Goal: Task Accomplishment & Management: Use online tool/utility

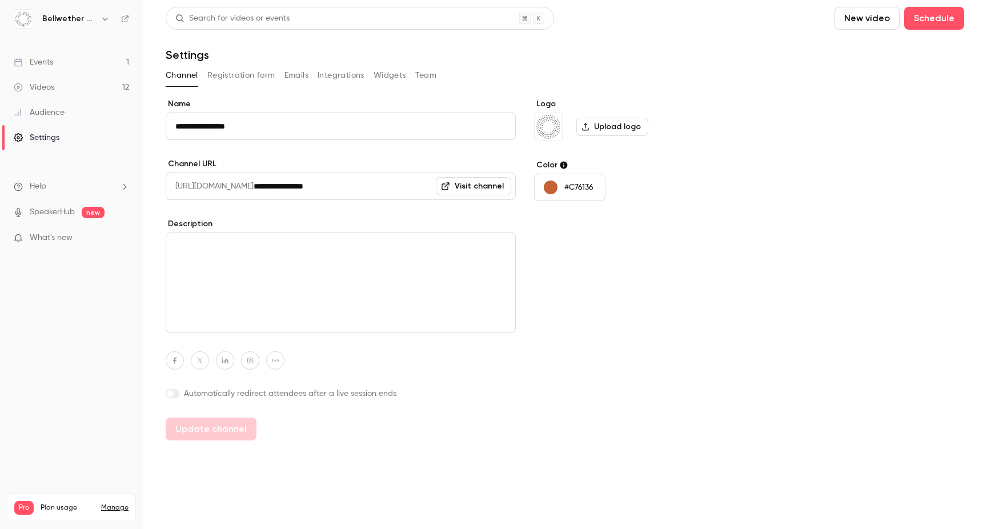
click at [51, 88] on div "Videos" at bounding box center [34, 87] width 41 height 11
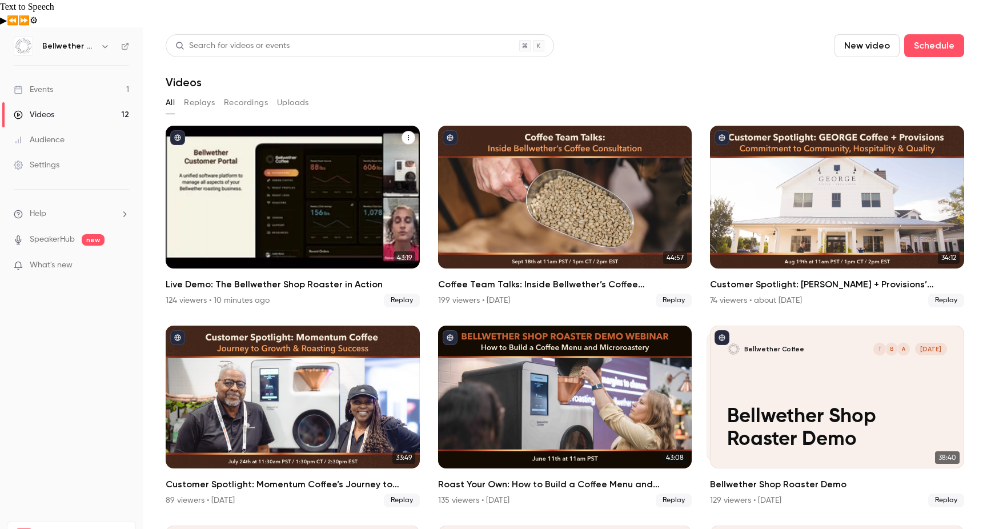
click at [201, 243] on link "43:19 Live Demo: The Bellwether Shop Roaster in Action 124 viewers • 10 minutes…" at bounding box center [293, 217] width 254 height 182
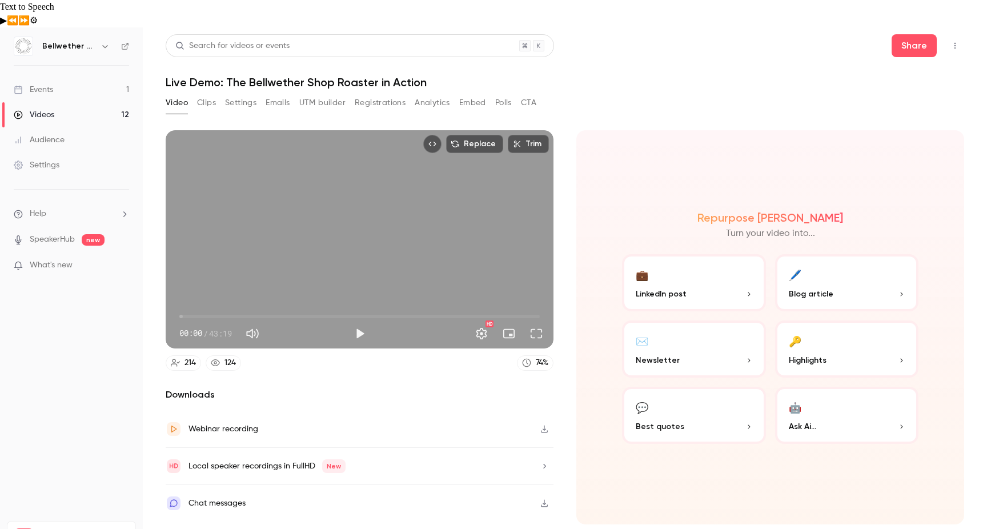
click at [367, 94] on button "Registrations" at bounding box center [380, 103] width 51 height 18
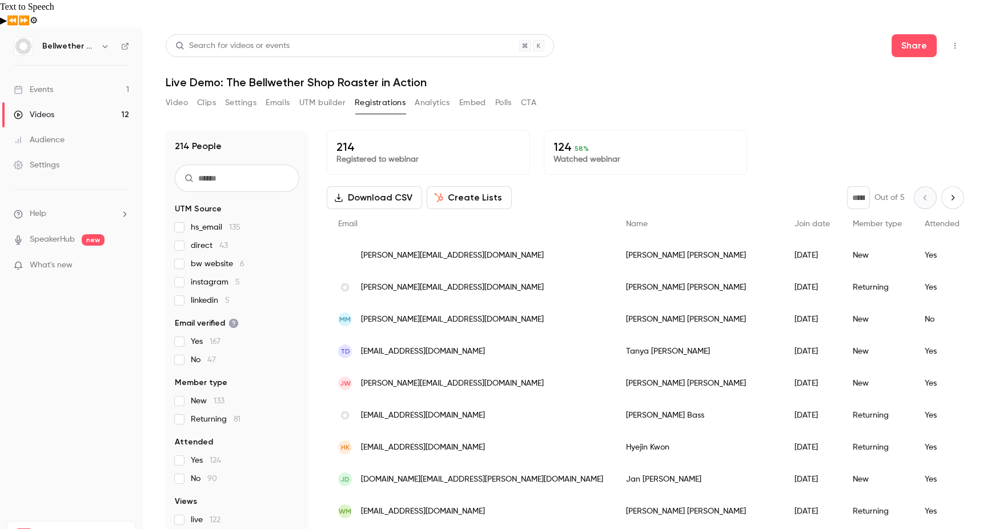
click at [467, 186] on button "Create Lists" at bounding box center [469, 197] width 85 height 23
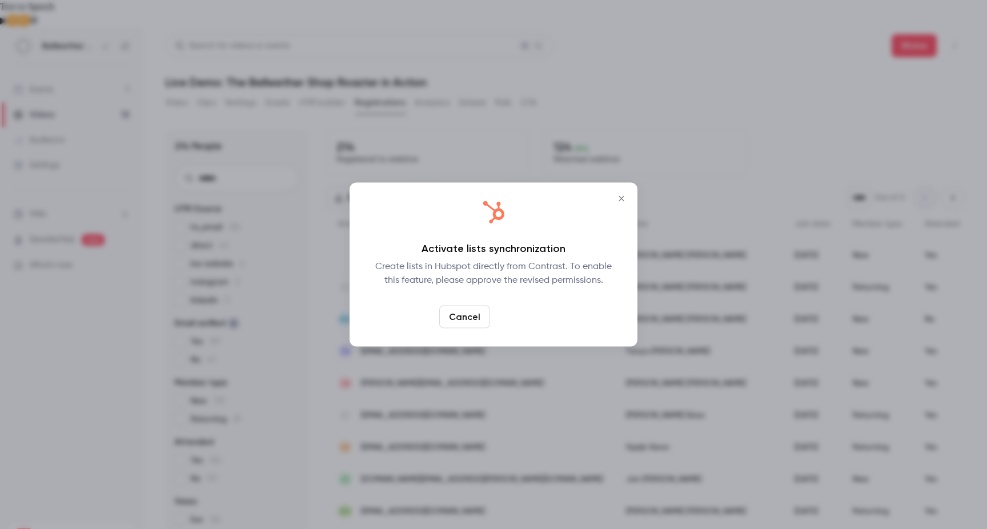
click at [523, 316] on link "Confirm" at bounding box center [522, 317] width 54 height 23
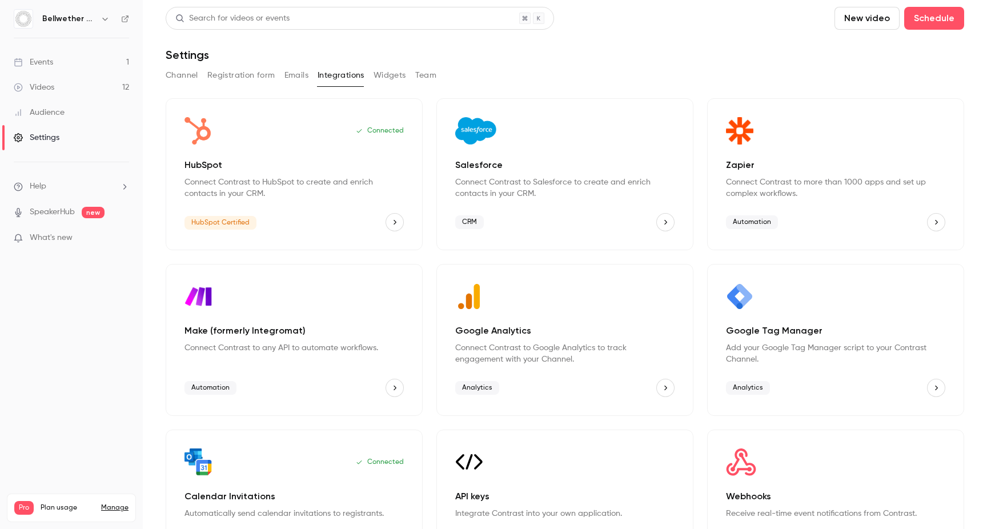
click at [65, 138] on link "Settings" at bounding box center [71, 137] width 143 height 25
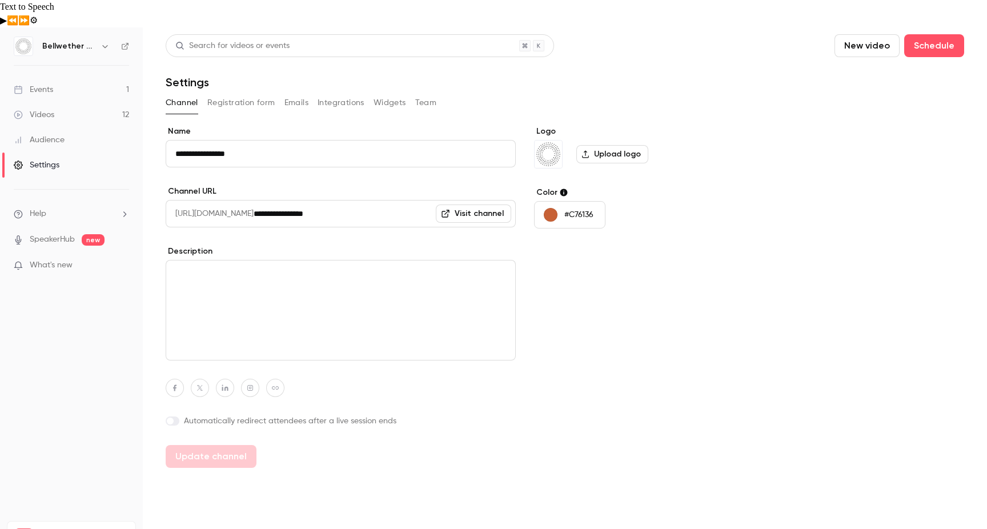
click at [67, 102] on link "Videos 12" at bounding box center [71, 114] width 143 height 25
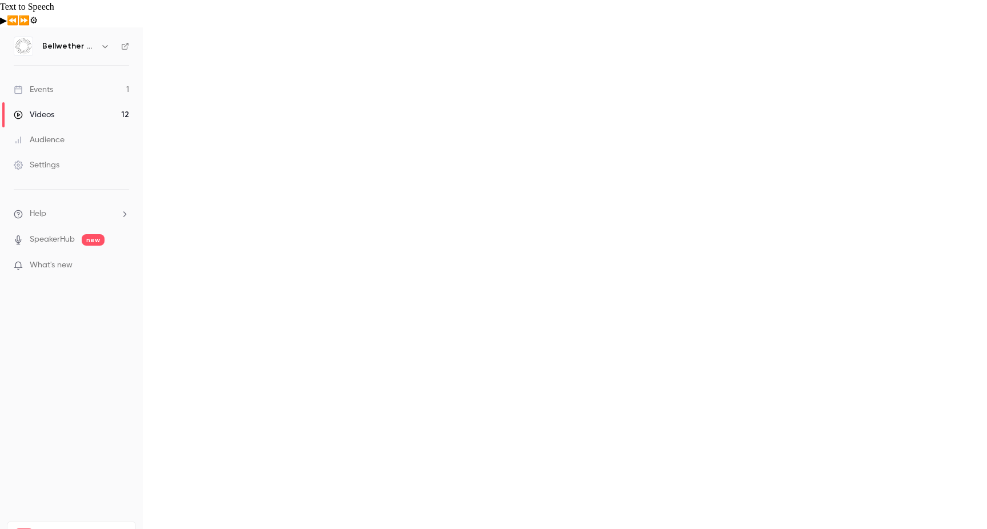
click at [214, 112] on main "Search for videos or events New video Schedule Videos All Replays Recordings Up…" at bounding box center [565, 291] width 844 height 529
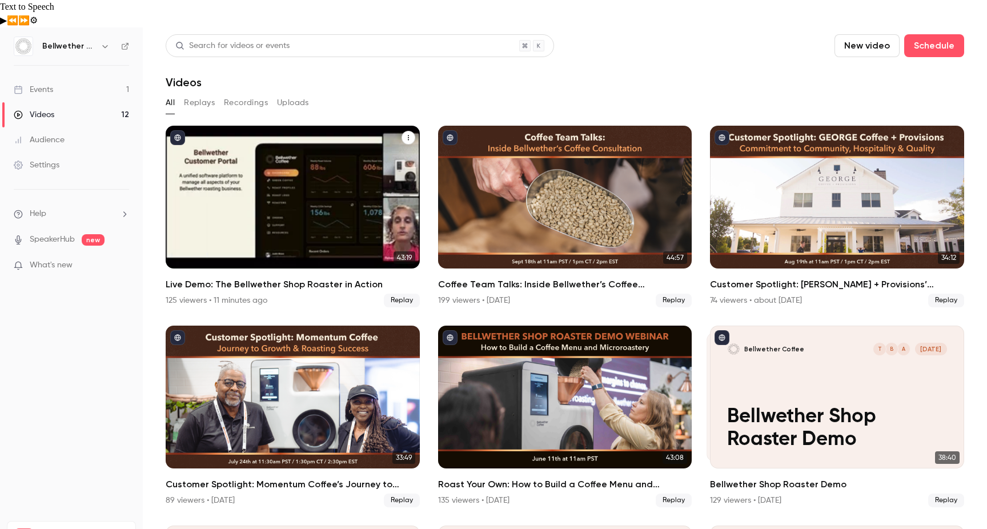
click at [214, 126] on div "Live Demo: The Bellwether Shop Roaster in Action" at bounding box center [293, 197] width 254 height 143
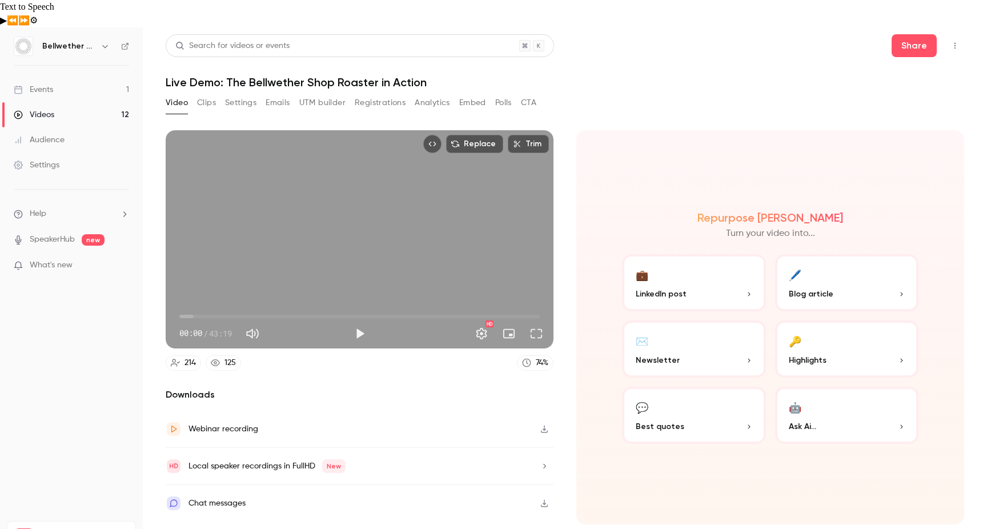
click at [58, 127] on link "Audience" at bounding box center [71, 139] width 143 height 25
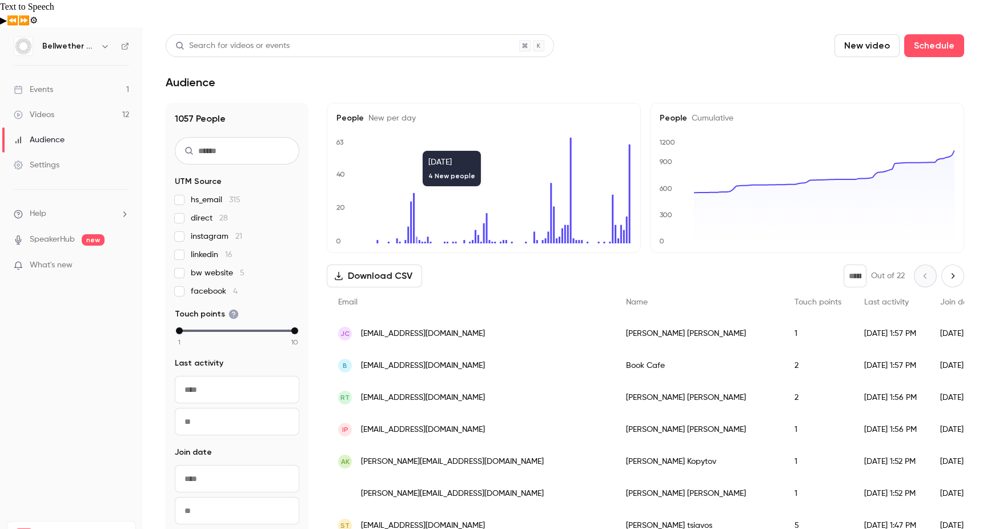
click at [55, 102] on link "Videos 12" at bounding box center [71, 114] width 143 height 25
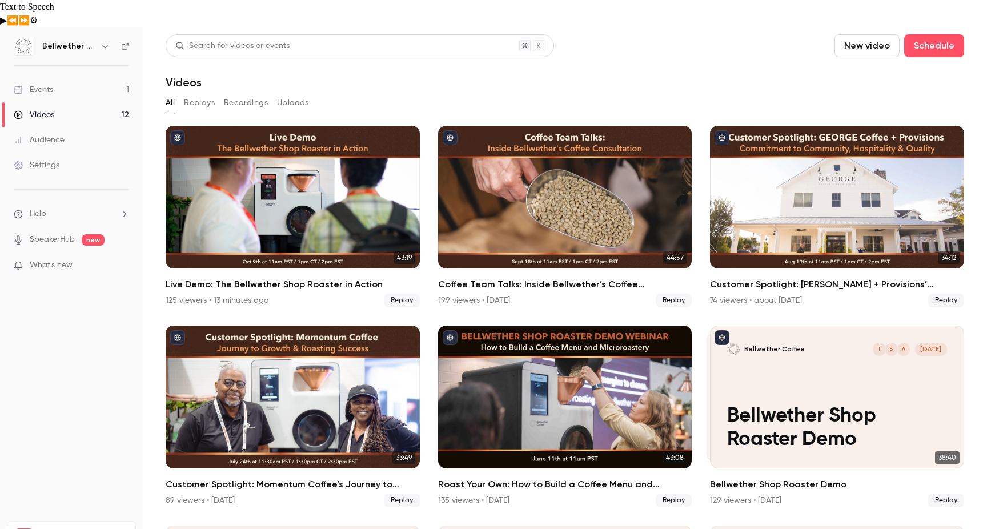
click at [256, 126] on div "Live Demo: The Bellwether Shop Roaster in Action" at bounding box center [293, 197] width 254 height 143
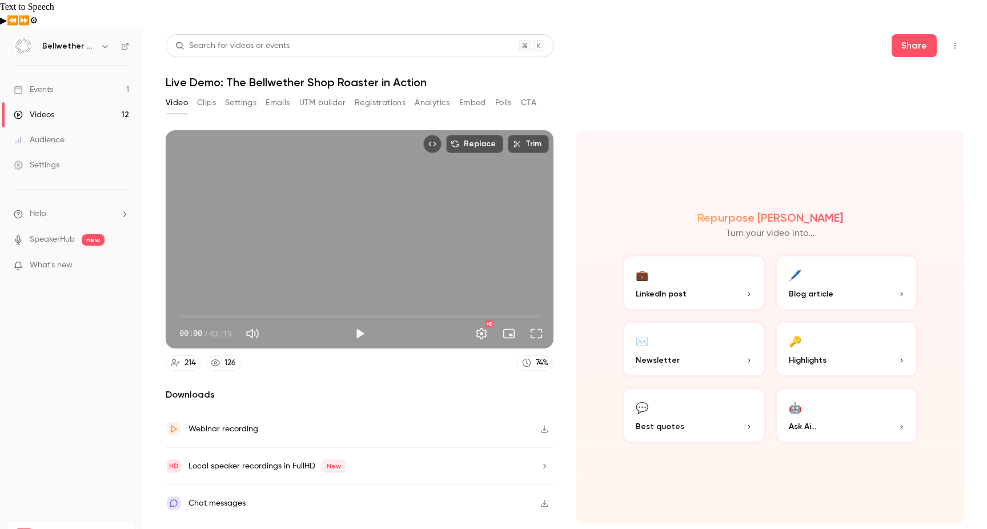
click at [374, 94] on button "Registrations" at bounding box center [380, 103] width 51 height 18
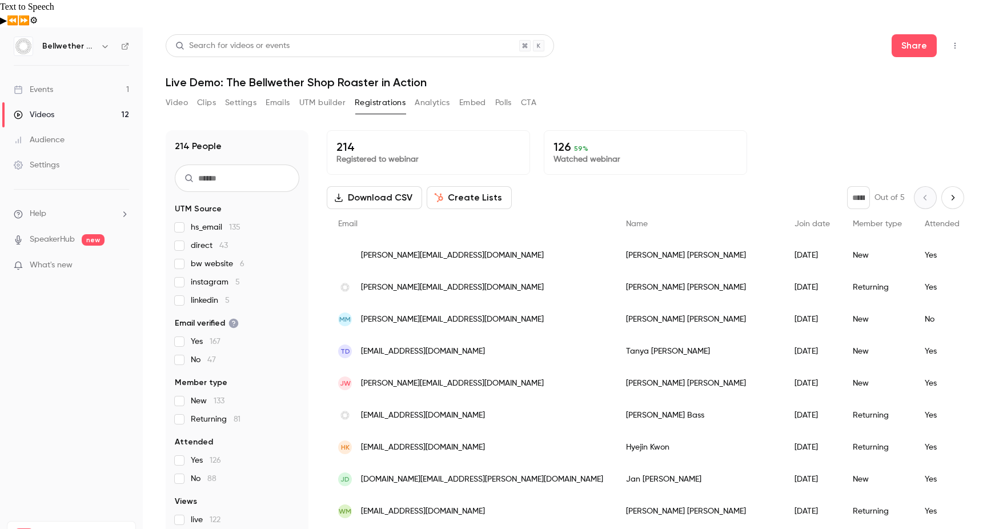
click at [466, 186] on button "Create Lists" at bounding box center [469, 197] width 85 height 23
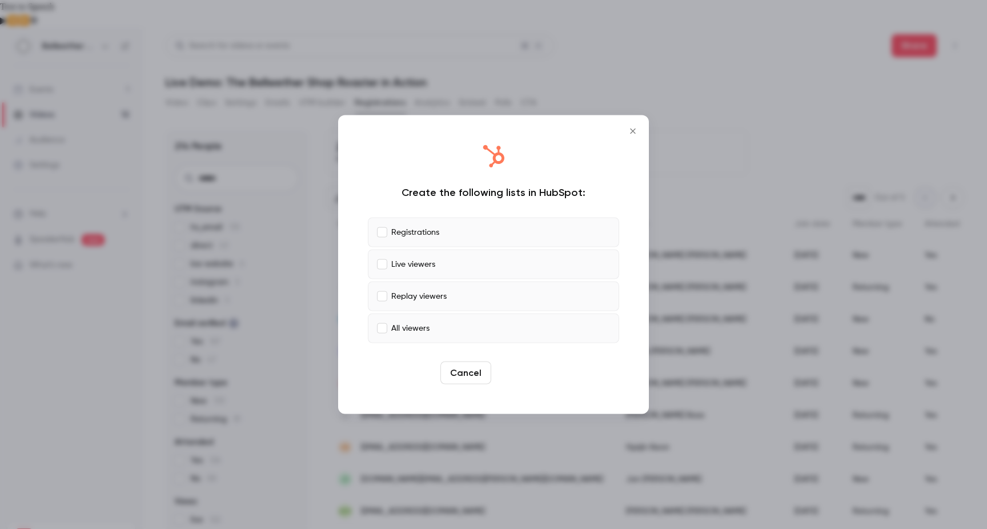
click at [522, 370] on button "Create" at bounding box center [521, 373] width 51 height 23
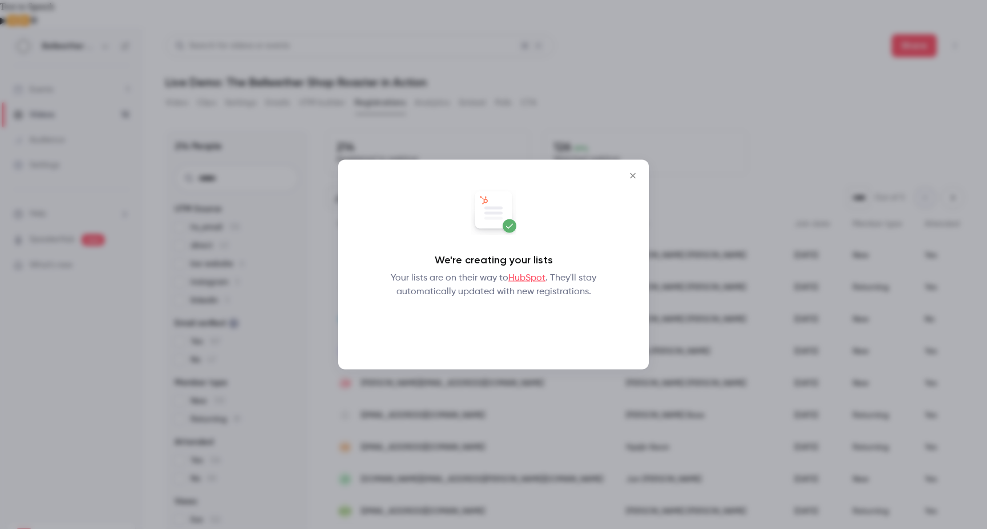
click at [492, 330] on button "Okay" at bounding box center [494, 328] width 42 height 23
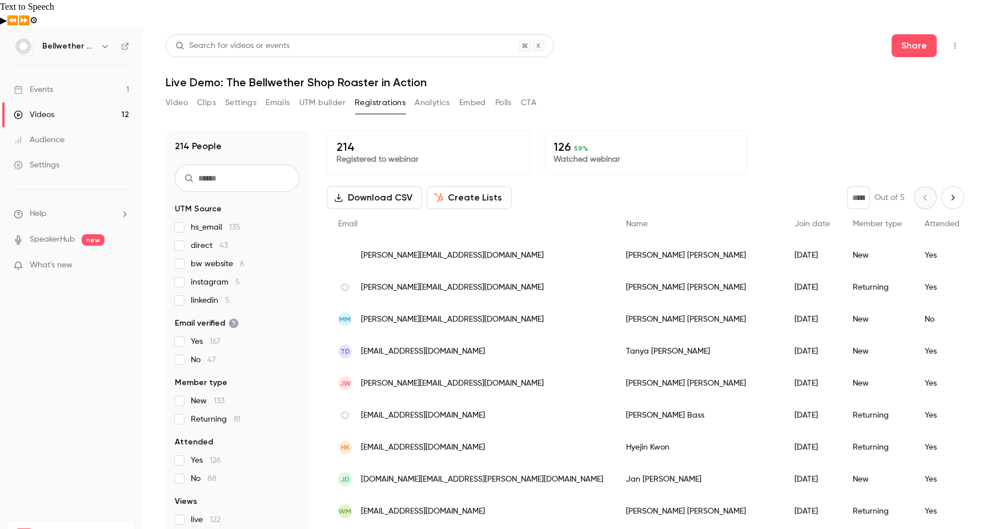
click at [479, 186] on button "Create Lists" at bounding box center [469, 197] width 85 height 23
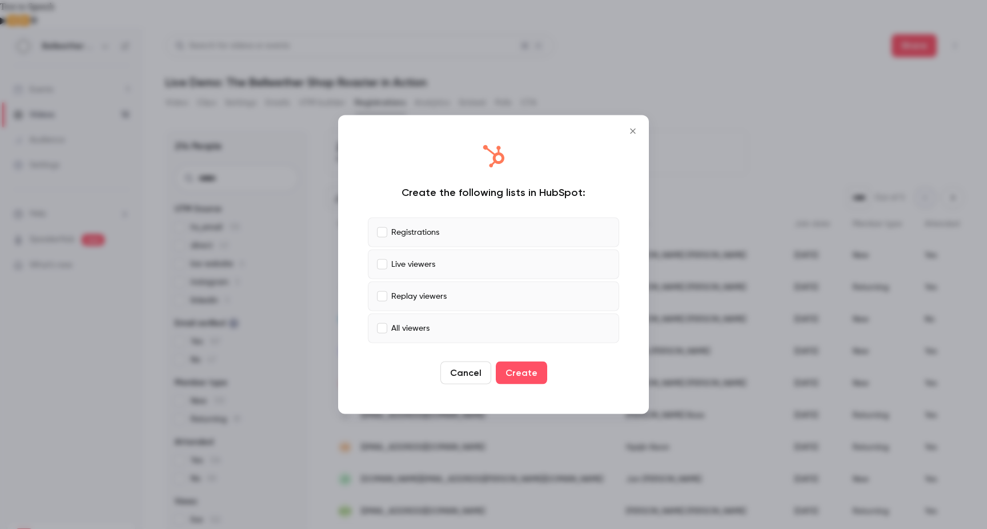
click at [637, 132] on icon "Close" at bounding box center [633, 131] width 14 height 9
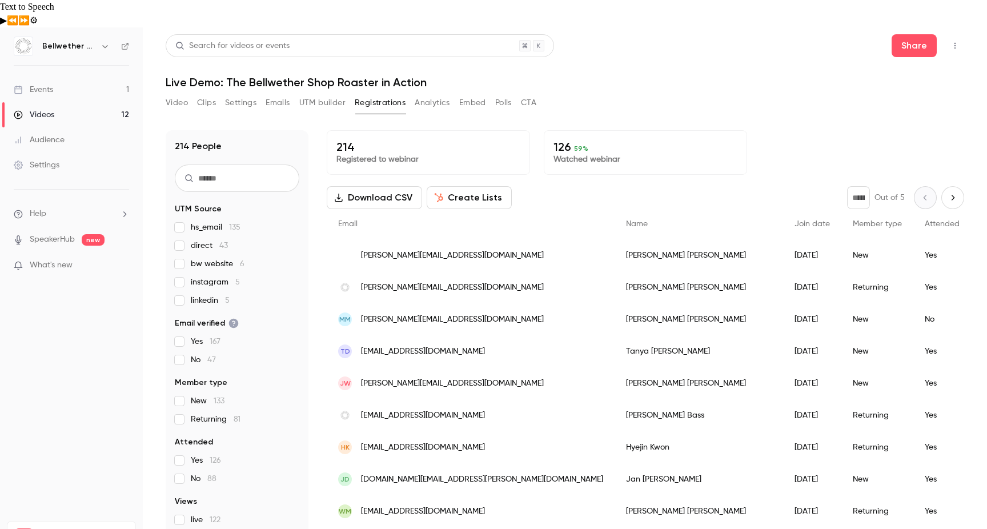
click at [439, 193] on icon "button" at bounding box center [439, 197] width 9 height 9
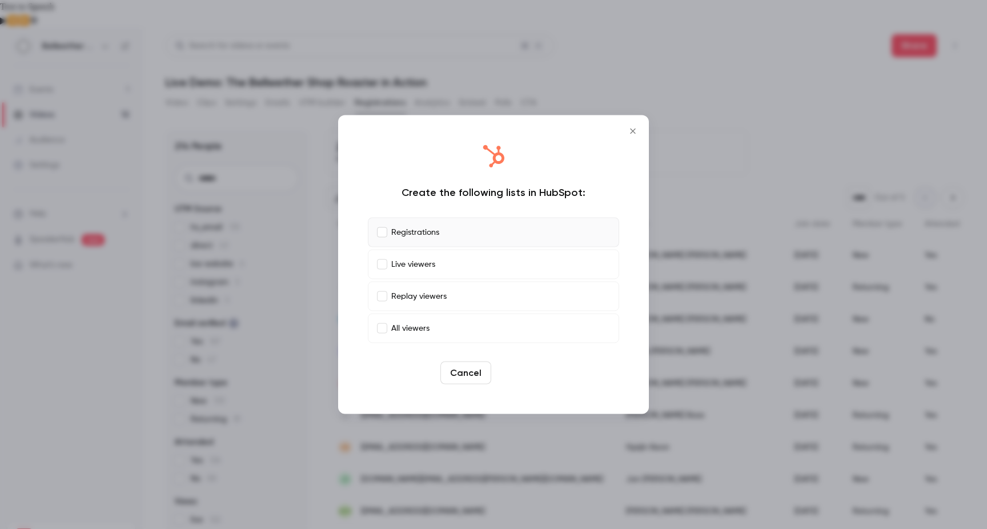
click at [516, 378] on button "Create" at bounding box center [521, 373] width 51 height 23
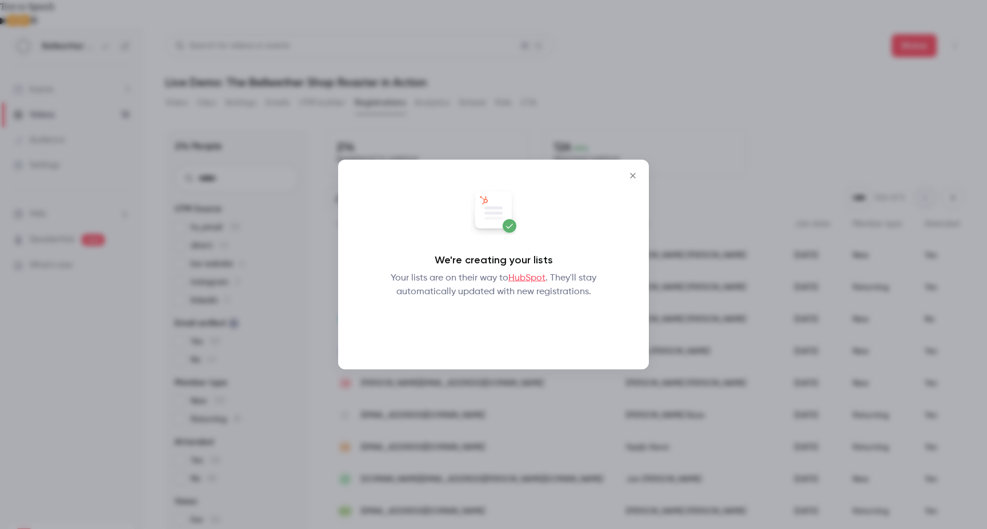
click at [494, 326] on button "Okay" at bounding box center [494, 328] width 42 height 23
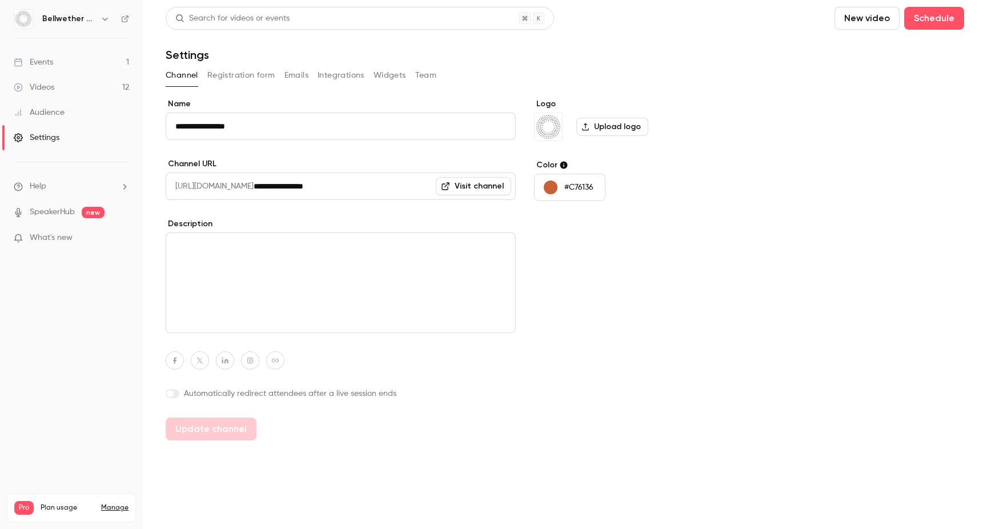
click at [58, 81] on link "Videos 12" at bounding box center [71, 87] width 143 height 25
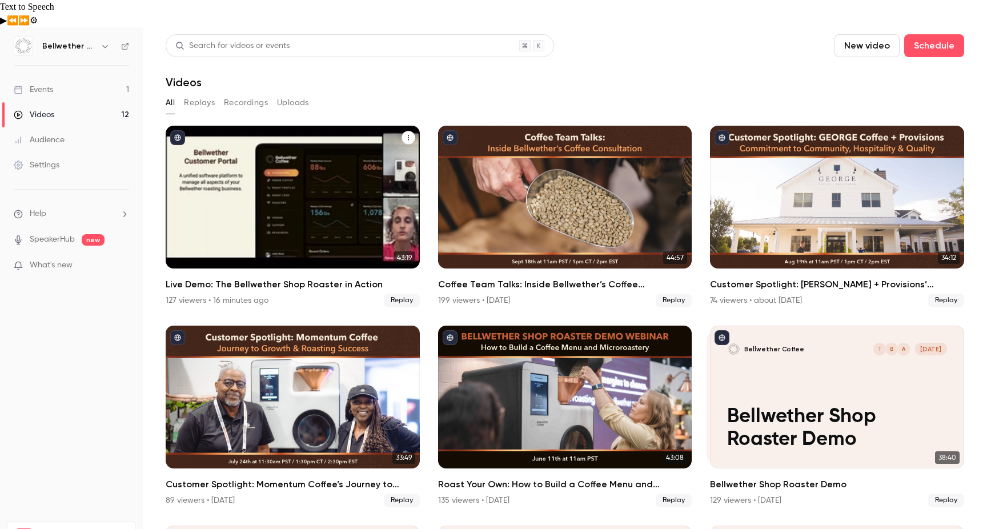
click at [249, 250] on link "43:19 Live Demo: The Bellwether Shop Roaster in Action 127 viewers • 16 minutes…" at bounding box center [293, 217] width 254 height 182
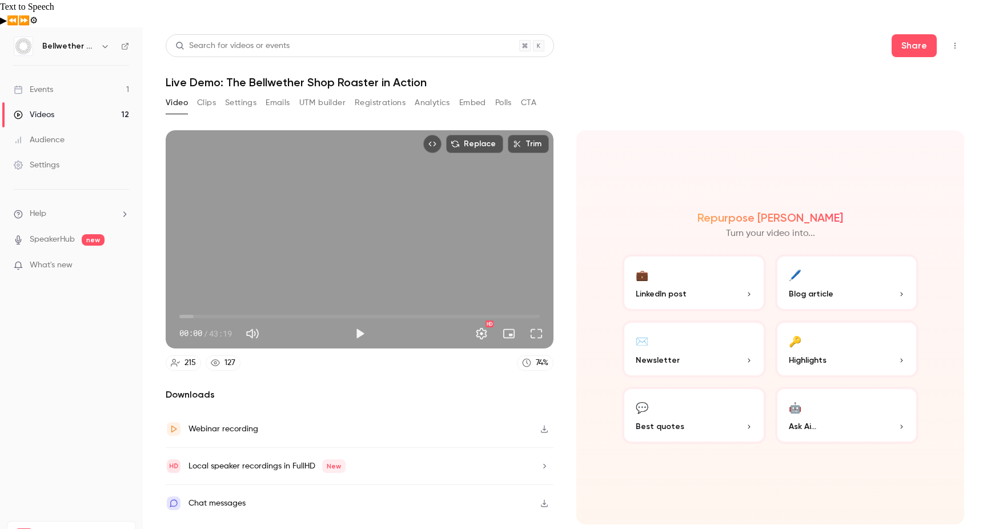
click at [370, 94] on button "Registrations" at bounding box center [380, 103] width 51 height 18
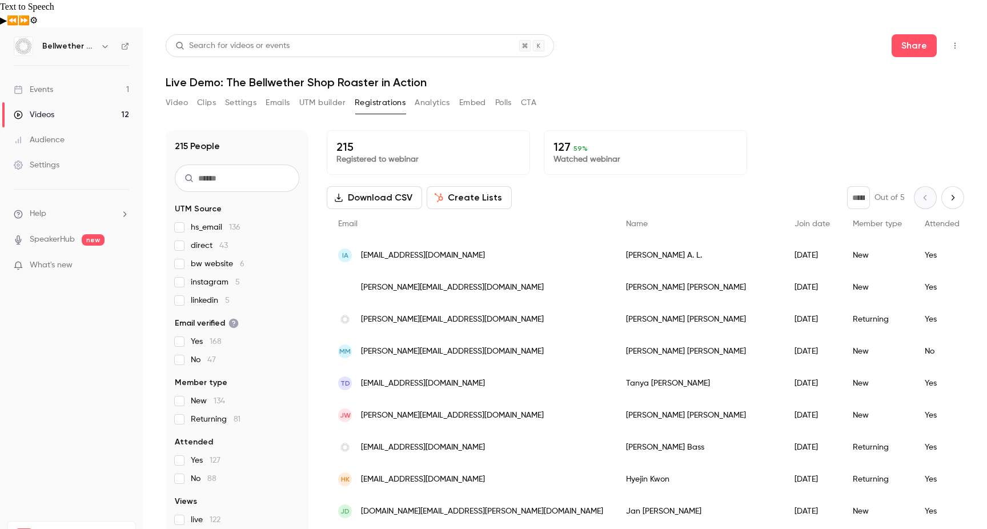
click at [443, 186] on button "Create Lists" at bounding box center [469, 197] width 85 height 23
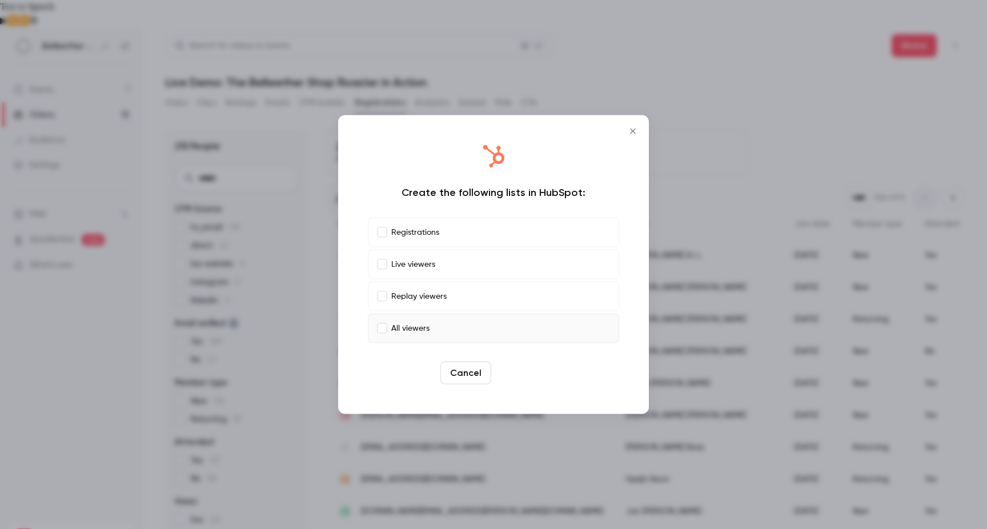
click at [522, 370] on button "Create" at bounding box center [521, 373] width 51 height 23
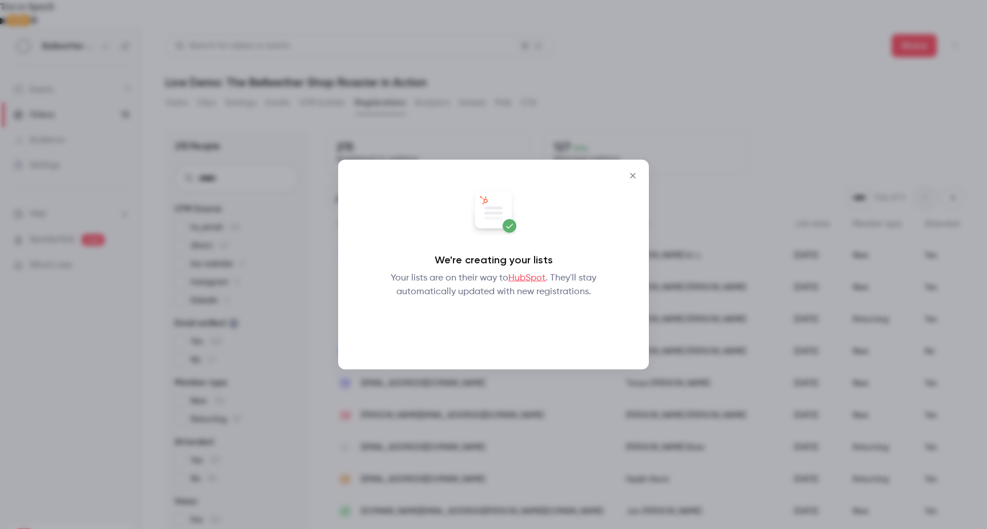
click at [488, 328] on button "Okay" at bounding box center [494, 328] width 42 height 23
